Goal: Communication & Community: Answer question/provide support

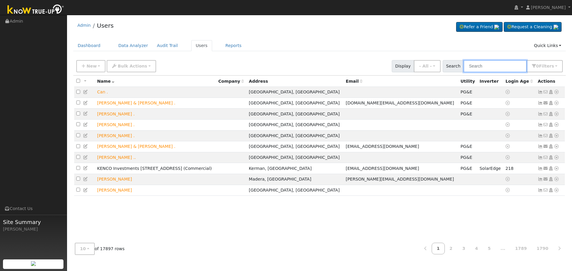
click at [487, 70] on input "text" at bounding box center [495, 66] width 63 height 12
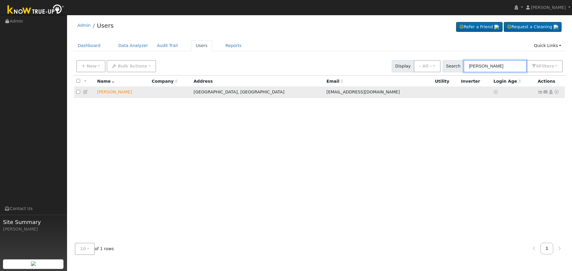
type input "[PERSON_NAME]"
click at [546, 93] on icon at bounding box center [545, 92] width 5 height 4
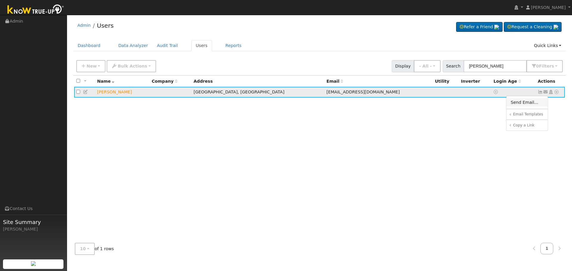
click at [529, 103] on link "Send Email..." at bounding box center [526, 102] width 41 height 8
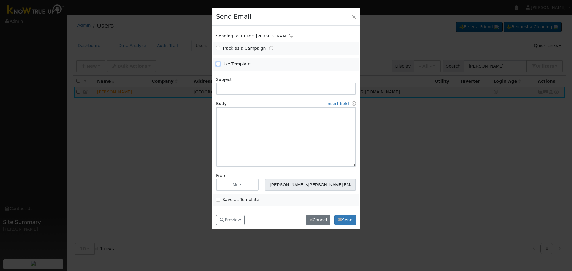
click at [217, 62] on input "Use Template" at bounding box center [218, 64] width 4 height 4
checkbox input "true"
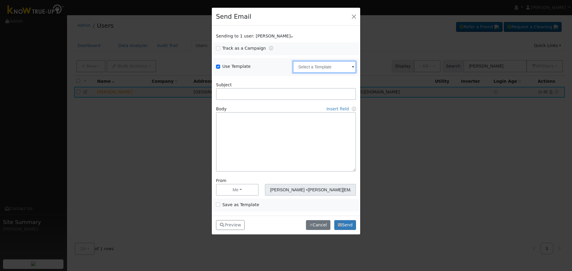
click at [323, 63] on input "text" at bounding box center [324, 67] width 63 height 12
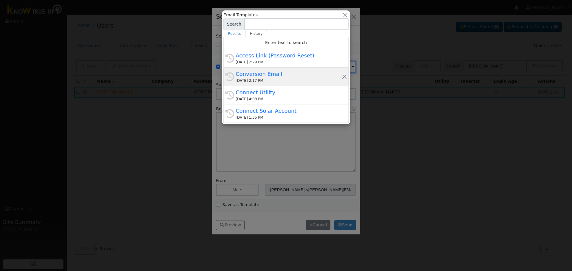
click at [285, 79] on div "[DATE] 2:17 PM" at bounding box center [289, 80] width 106 height 5
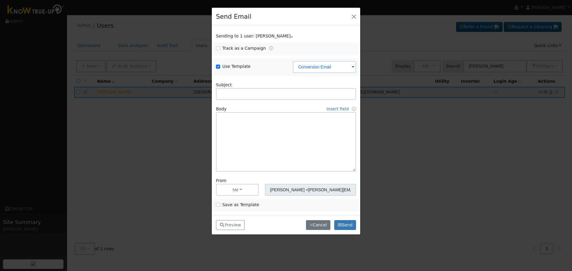
type input "Conversion Email"
type input "Connect Your Utility Account"
type textarea "Dear {user_fname}, The first step is to connect your electric utility account. …"
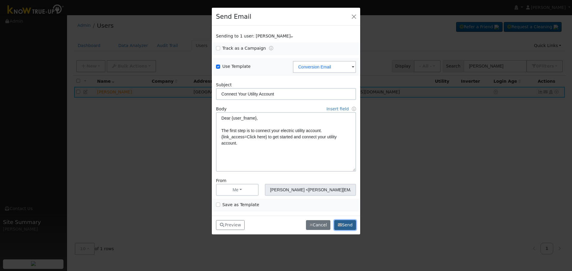
click at [341, 227] on icon "button" at bounding box center [340, 225] width 4 height 4
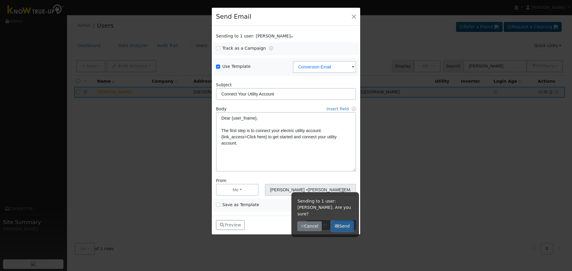
click at [342, 222] on button "Send" at bounding box center [343, 227] width 22 height 10
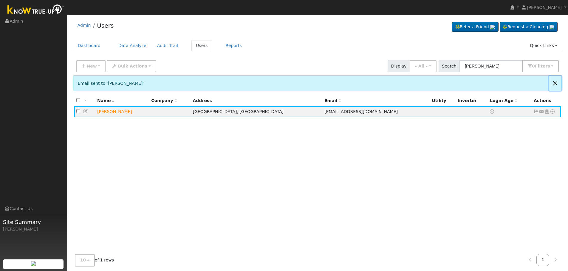
click at [555, 83] on button "Close" at bounding box center [554, 83] width 13 height 15
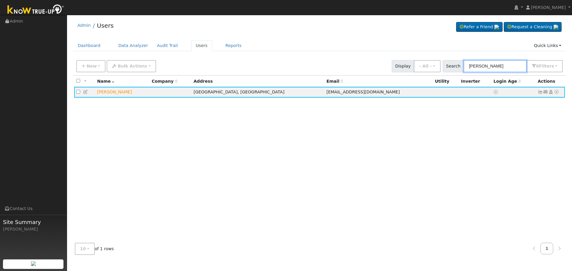
drag, startPoint x: 502, startPoint y: 68, endPoint x: 228, endPoint y: 62, distance: 274.1
click at [413, 67] on div "New Add User Quick Add Quick Connect Quick Convert Lead Bulk Actions Send Email…" at bounding box center [319, 65] width 489 height 14
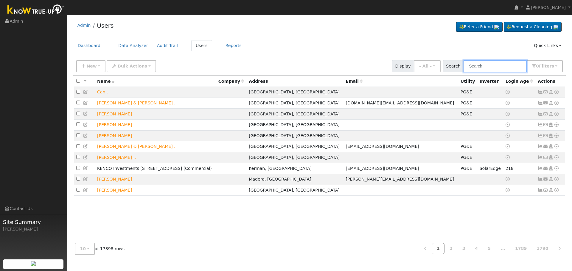
paste input "[PERSON_NAME] & [PERSON_NAME]"
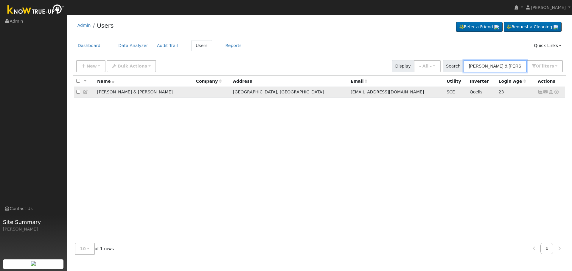
type input "[PERSON_NAME] & [PERSON_NAME]"
click at [539, 93] on icon at bounding box center [540, 92] width 5 height 4
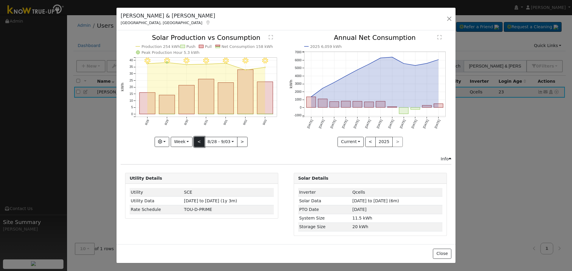
click at [200, 142] on button "<" at bounding box center [199, 142] width 10 height 10
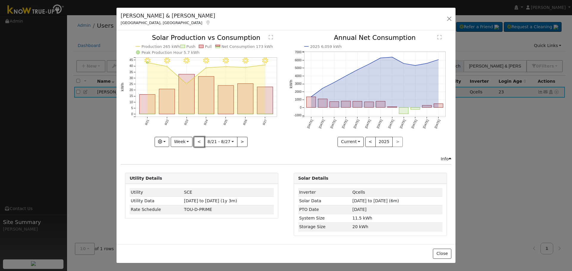
click at [200, 142] on button "<" at bounding box center [199, 142] width 10 height 10
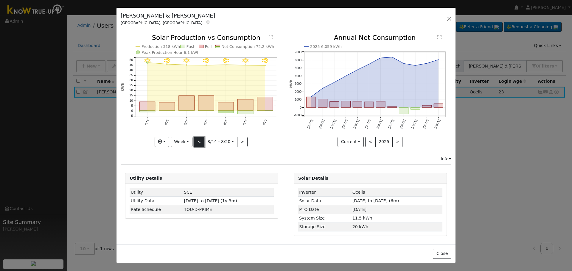
click at [200, 142] on button "<" at bounding box center [199, 142] width 10 height 10
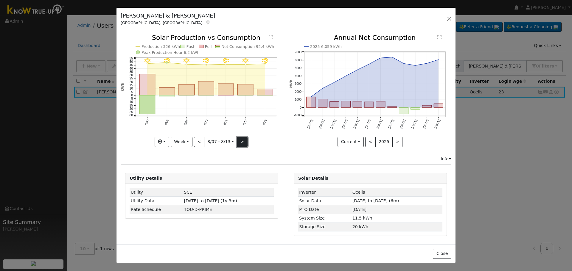
click at [243, 139] on button ">" at bounding box center [242, 142] width 10 height 10
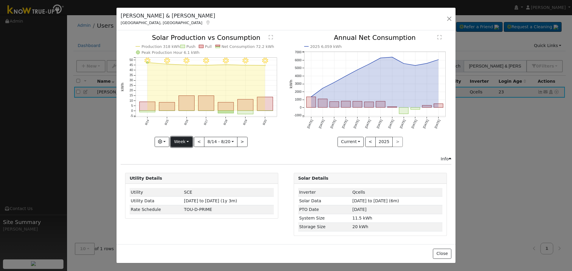
click at [188, 139] on button "Week" at bounding box center [182, 142] width 22 height 10
click at [194, 172] on link "Month" at bounding box center [191, 171] width 41 height 8
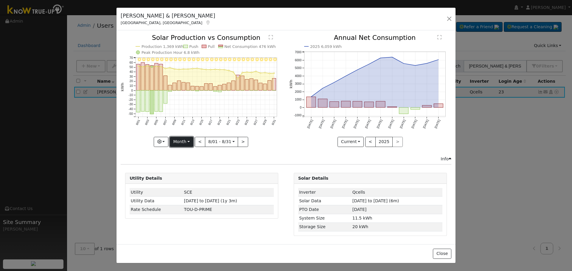
click at [192, 140] on button "Month" at bounding box center [182, 142] width 24 height 10
click at [195, 179] on link "Year" at bounding box center [190, 179] width 41 height 8
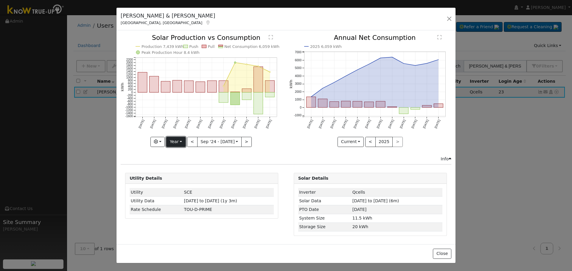
click at [184, 139] on button "Year" at bounding box center [175, 142] width 19 height 10
click at [184, 171] on link "Month" at bounding box center [187, 171] width 41 height 8
type input "[DATE]"
